Goal: Transaction & Acquisition: Purchase product/service

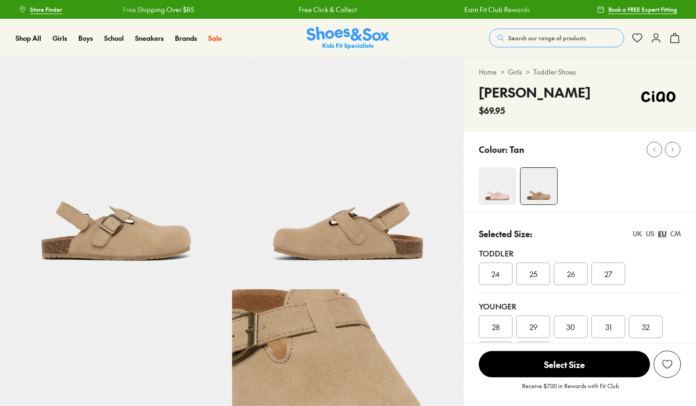
select select "*"
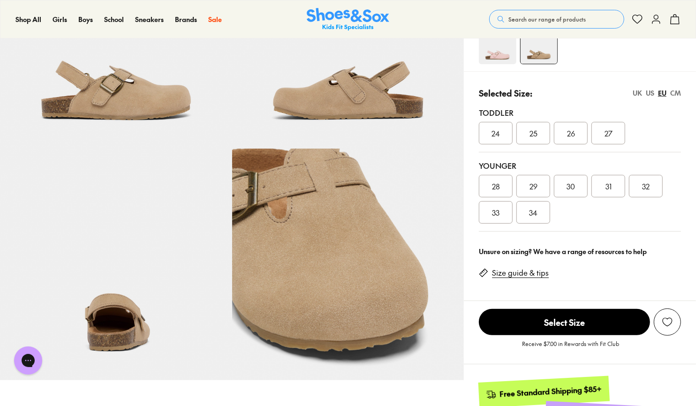
click at [498, 54] on img at bounding box center [497, 45] width 37 height 37
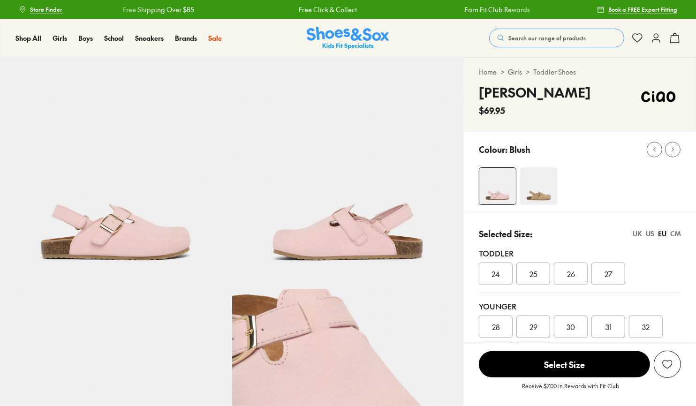
select select "*"
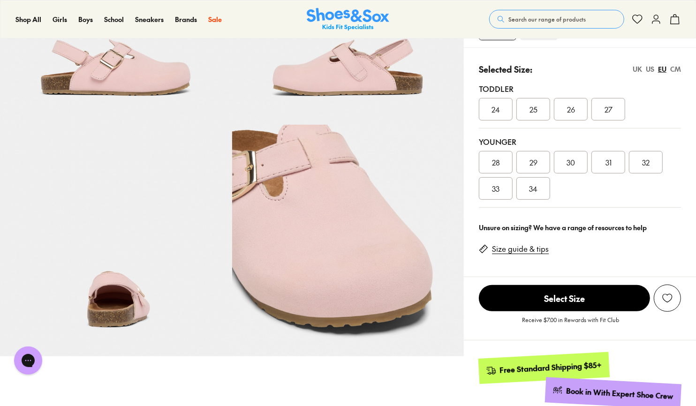
scroll to position [187, 0]
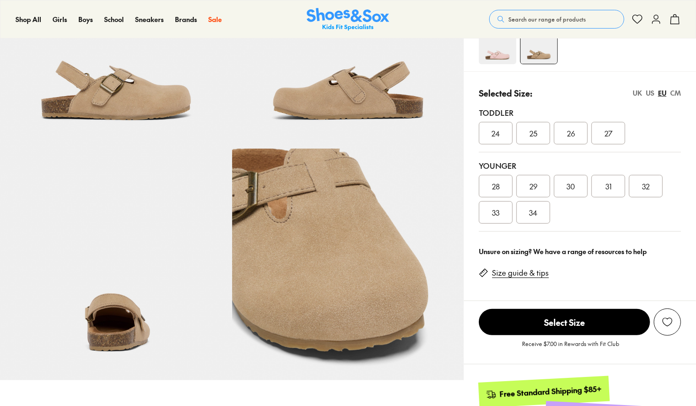
scroll to position [141, 0]
select select "*"
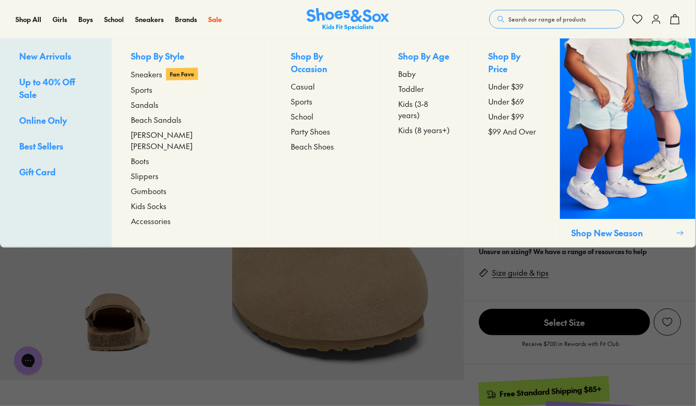
scroll to position [0, 0]
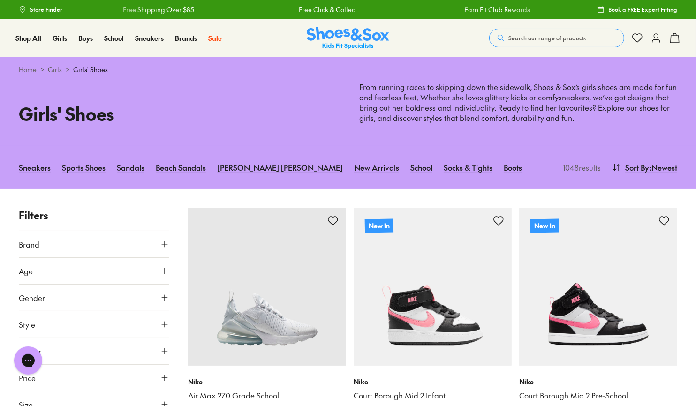
click at [166, 268] on icon at bounding box center [164, 270] width 9 height 9
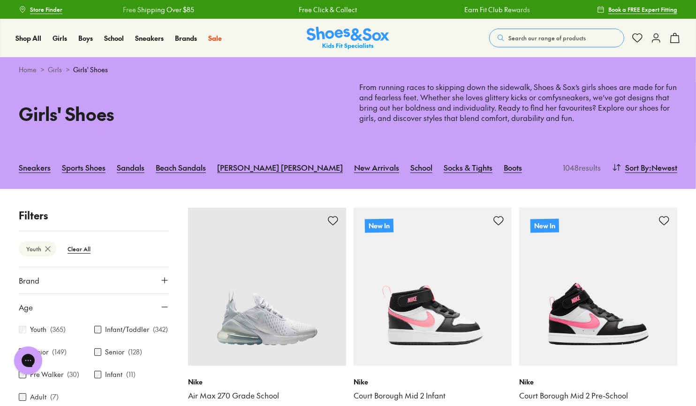
scroll to position [142, 0]
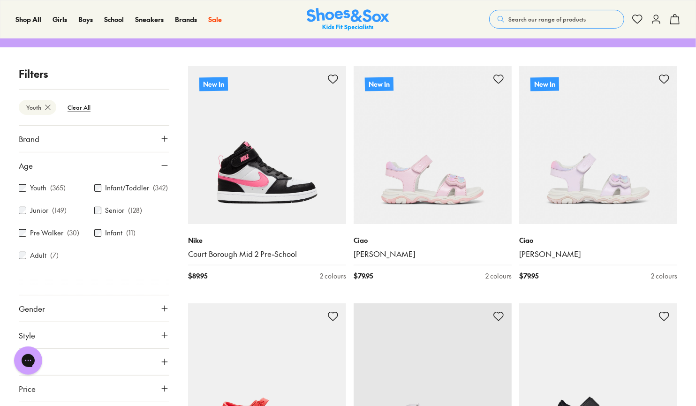
click at [162, 306] on use at bounding box center [165, 309] width 6 height 6
click at [88, 332] on label "Girls" at bounding box center [93, 335] width 49 height 17
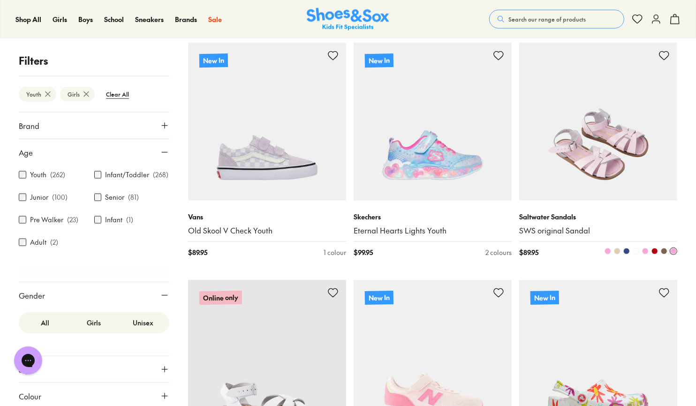
scroll to position [890, 0]
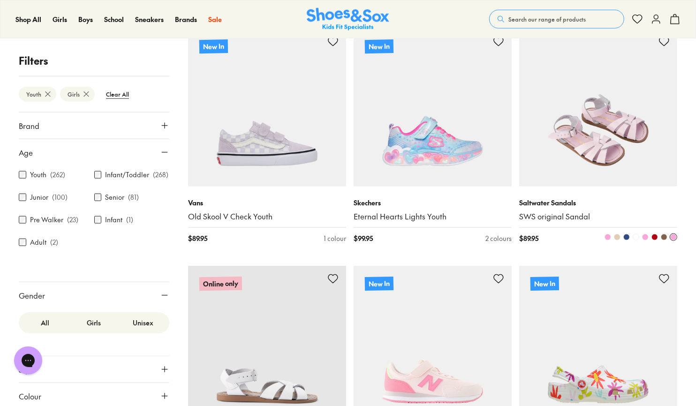
click at [602, 151] on img at bounding box center [598, 108] width 158 height 158
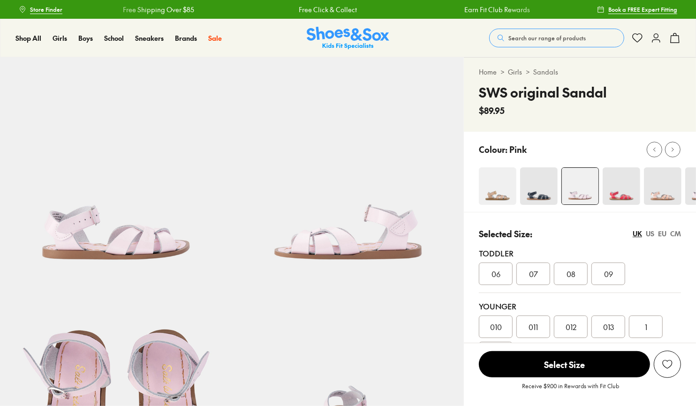
select select "*"
click at [660, 232] on div "EU" at bounding box center [662, 234] width 8 height 10
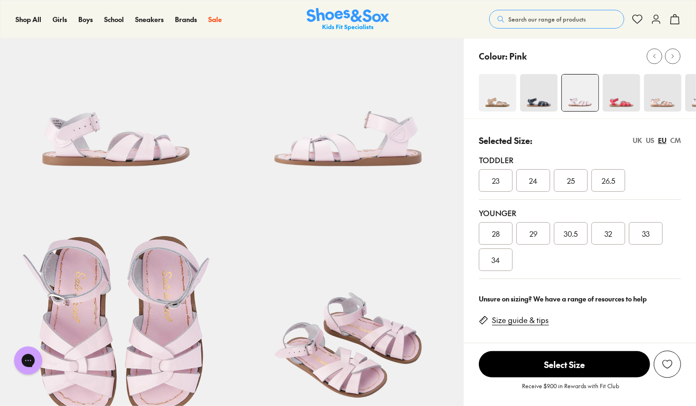
scroll to position [93, 0]
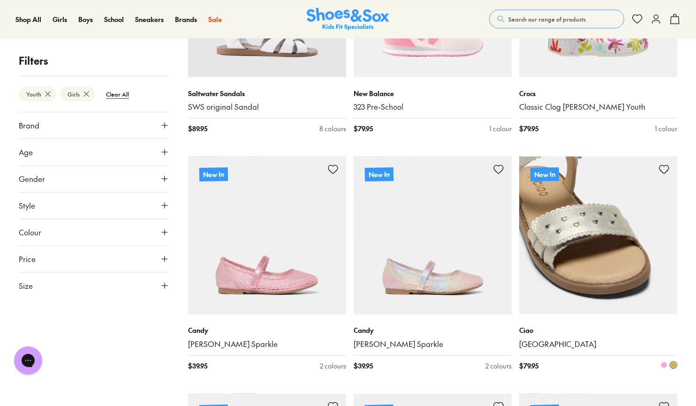
scroll to position [1274, 0]
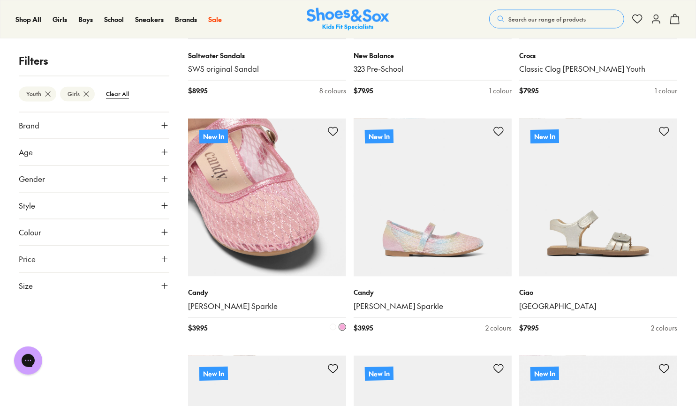
click at [266, 206] on img at bounding box center [267, 198] width 158 height 158
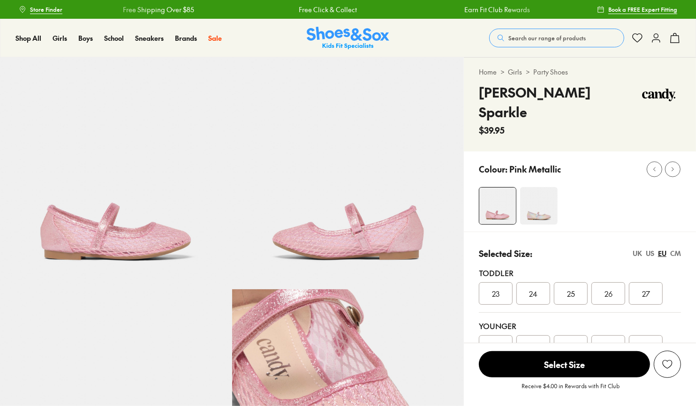
select select "*"
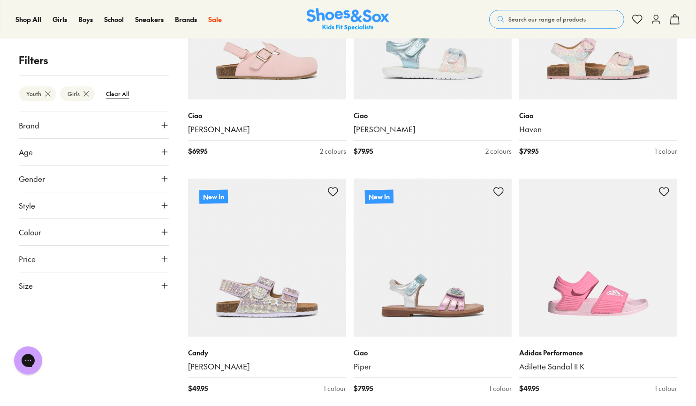
scroll to position [2264, 0]
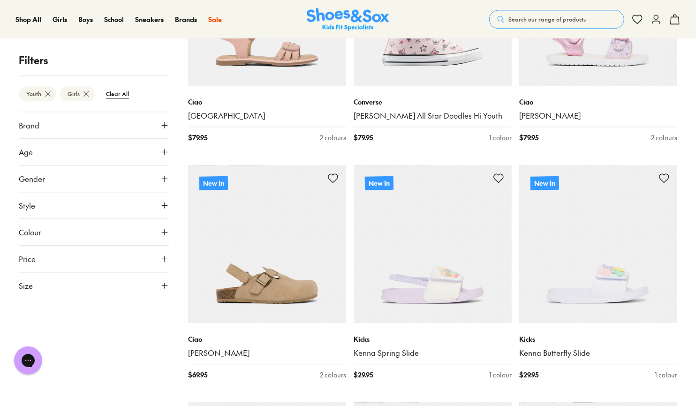
scroll to position [1702, 0]
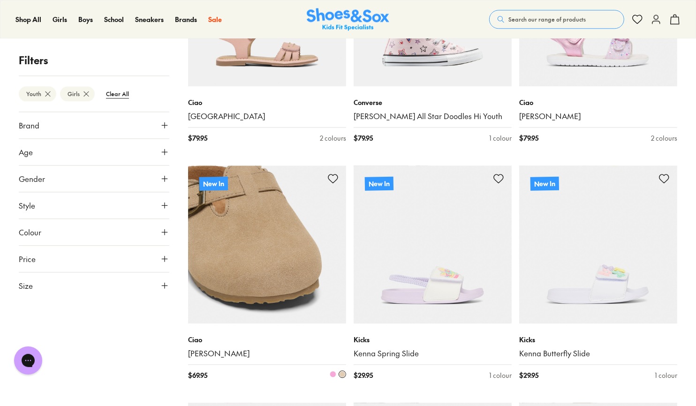
click at [282, 337] on p "Ciao" at bounding box center [267, 340] width 158 height 10
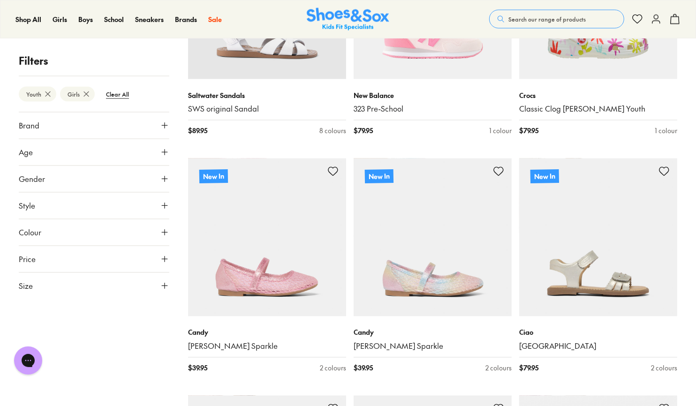
scroll to position [1186, 0]
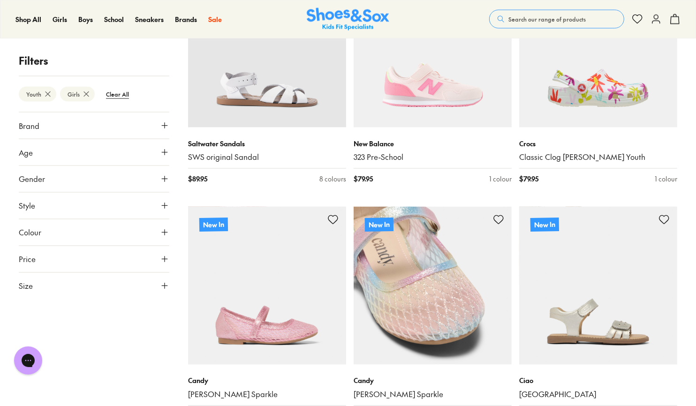
click at [437, 328] on img at bounding box center [432, 286] width 158 height 158
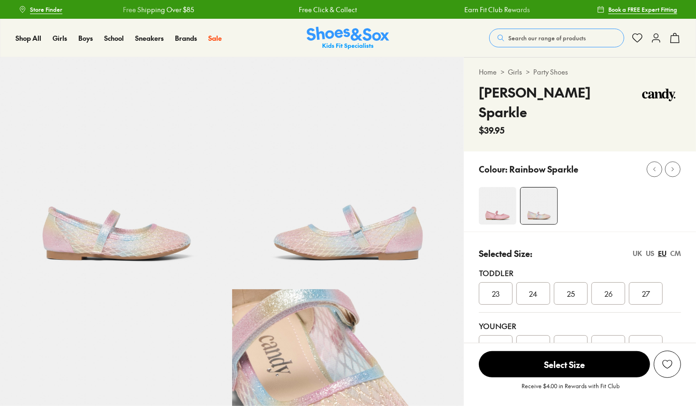
select select "*"
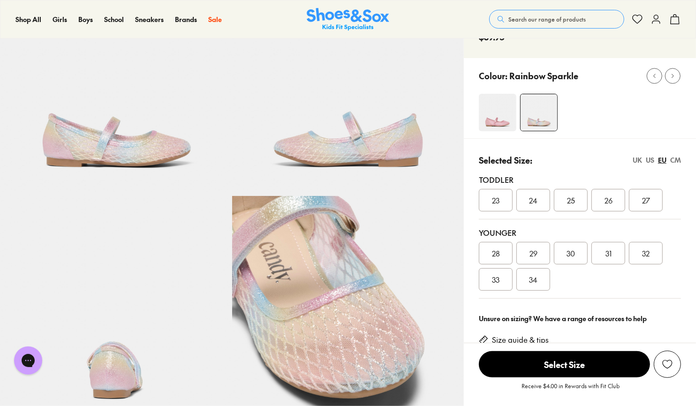
click at [354, 350] on img at bounding box center [348, 312] width 232 height 232
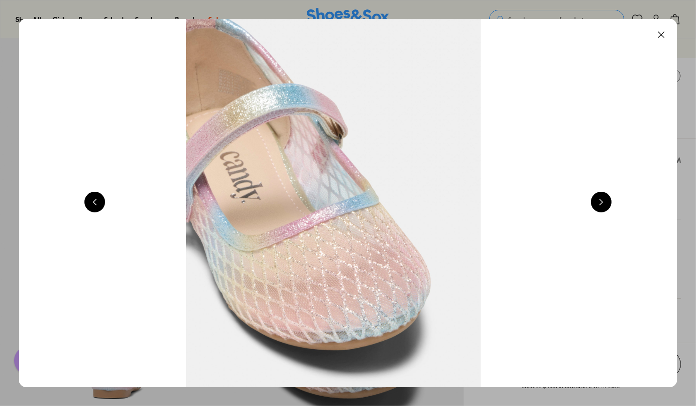
click at [665, 32] on button at bounding box center [661, 34] width 21 height 21
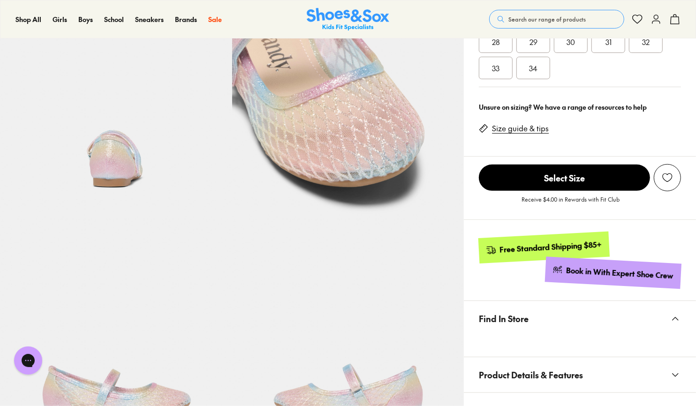
scroll to position [328, 0]
